Goal: Information Seeking & Learning: Learn about a topic

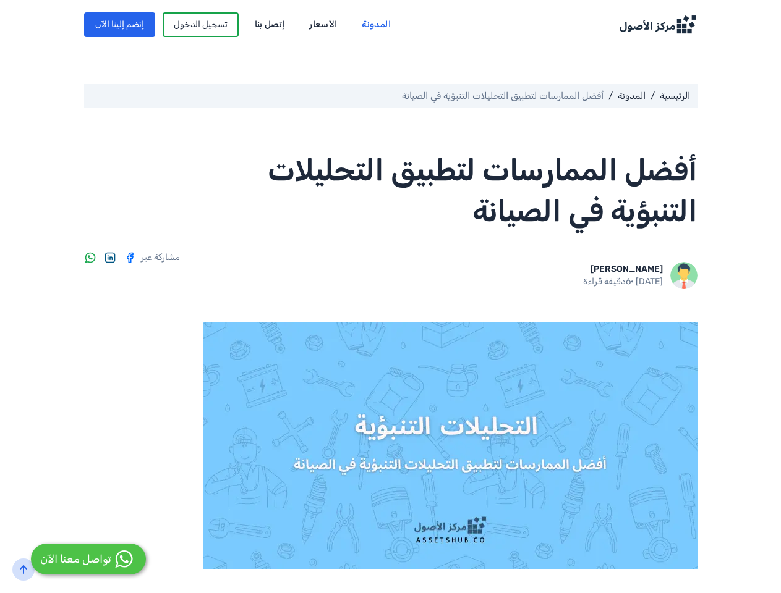
click at [390, 297] on div "Hassan Ahmed 20 مايو, 2025 · 6 دقيقة قراءة مشاركة عبر" at bounding box center [390, 267] width 613 height 71
click at [663, 269] on link "Hassan Ahmed" at bounding box center [626, 269] width 72 height 11
click at [23, 570] on icon "back-to-top" at bounding box center [24, 570] width 10 height 10
